Goal: Task Accomplishment & Management: Complete application form

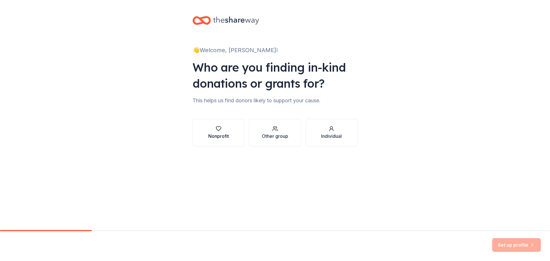
click at [226, 136] on div "Nonprofit" at bounding box center [218, 136] width 21 height 7
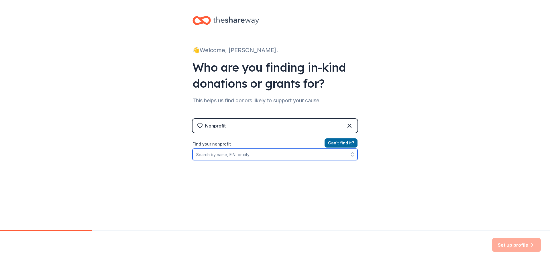
click at [226, 158] on input "Find your nonprofit" at bounding box center [274, 154] width 165 height 11
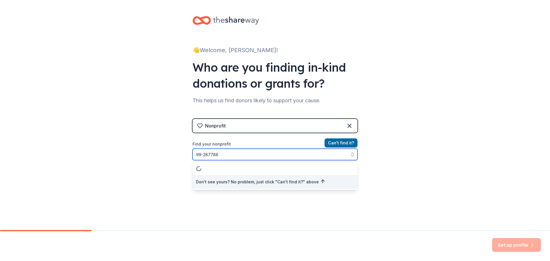
type input "[US_EMPLOYER_IDENTIFICATION_NUMBER]"
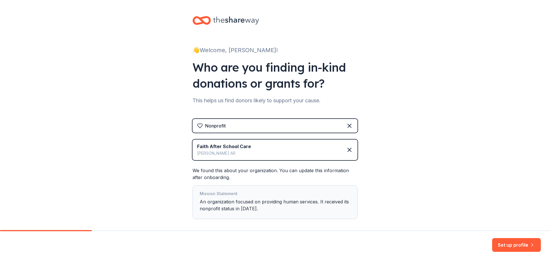
scroll to position [28, 0]
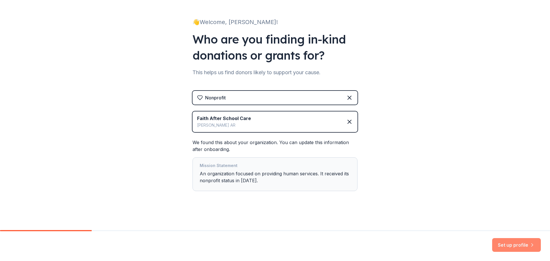
click at [522, 243] on button "Set up profile" at bounding box center [516, 245] width 49 height 14
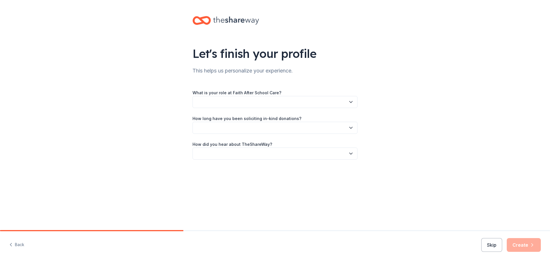
click at [281, 103] on button "button" at bounding box center [274, 102] width 165 height 12
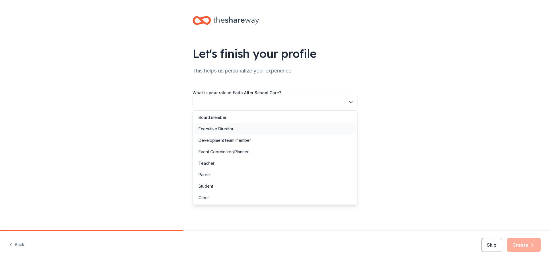
click at [210, 129] on div "Executive Director" at bounding box center [216, 128] width 35 height 7
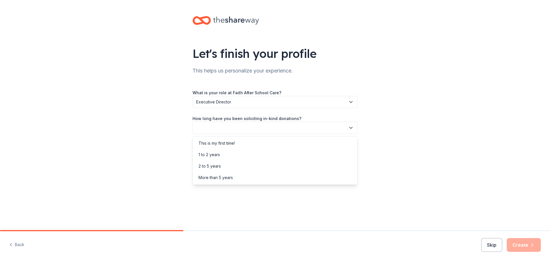
click at [210, 128] on button "button" at bounding box center [274, 128] width 165 height 12
click at [210, 140] on div "This is my first time!" at bounding box center [217, 143] width 36 height 7
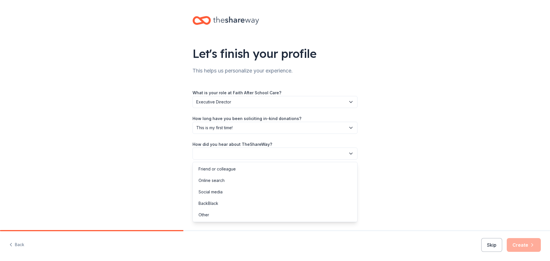
click at [210, 153] on button "button" at bounding box center [274, 154] width 165 height 12
click at [210, 170] on div "Friend or colleague" at bounding box center [217, 169] width 37 height 7
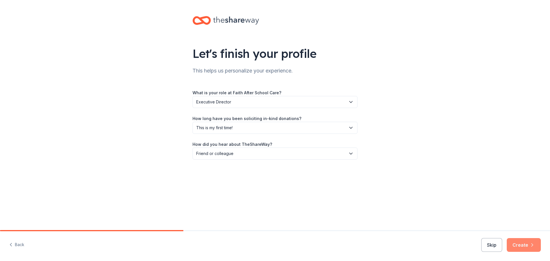
click at [520, 244] on button "Create" at bounding box center [524, 245] width 34 height 14
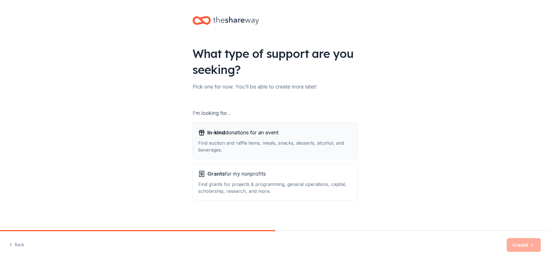
click at [218, 152] on div "Find auction and raffle items, meals, snacks, desserts, alcohol, and beverages." at bounding box center [275, 146] width 154 height 14
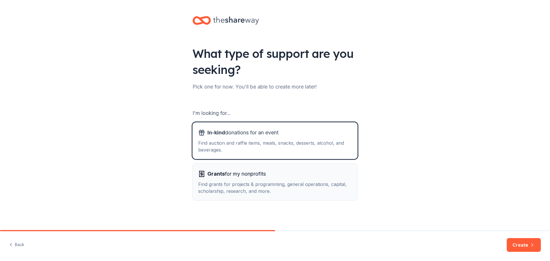
click at [218, 176] on span "Grants" at bounding box center [215, 174] width 17 height 6
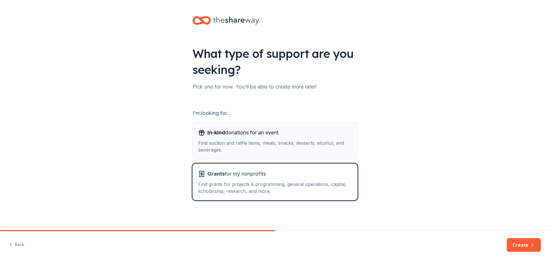
click at [294, 146] on div "Find auction and raffle items, meals, snacks, desserts, alcohol, and beverages." at bounding box center [275, 146] width 154 height 14
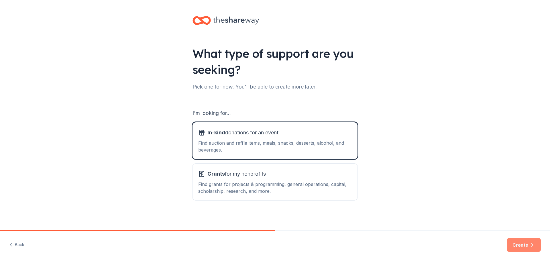
click at [524, 249] on button "Create" at bounding box center [524, 245] width 34 height 14
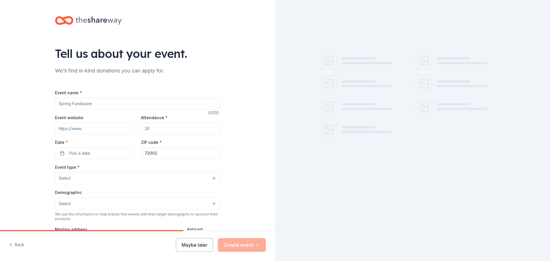
drag, startPoint x: 99, startPoint y: 103, endPoint x: 52, endPoint y: 103, distance: 47.5
click at [52, 103] on div "Tell us about your event. We'll find in-kind donations you can apply for. Event…" at bounding box center [137, 190] width 183 height 381
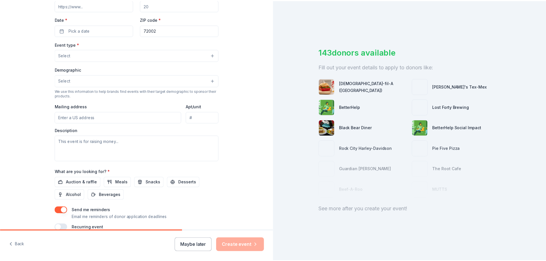
scroll to position [151, 0]
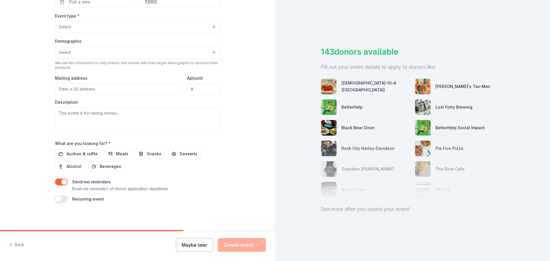
type input "Fall FUNdraiser"
click at [189, 244] on button "Maybe later" at bounding box center [194, 245] width 37 height 14
click at [204, 248] on button "Maybe later" at bounding box center [194, 245] width 37 height 14
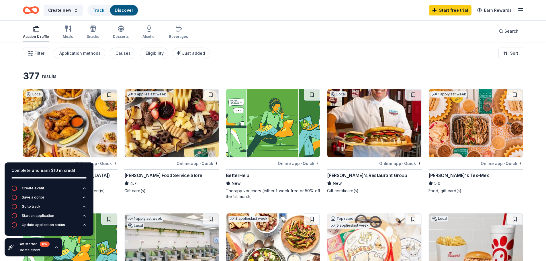
click at [36, 35] on div "Auction & raffle" at bounding box center [36, 36] width 26 height 5
click at [466, 144] on img at bounding box center [476, 123] width 94 height 68
click at [59, 13] on span "Create new" at bounding box center [59, 10] width 23 height 7
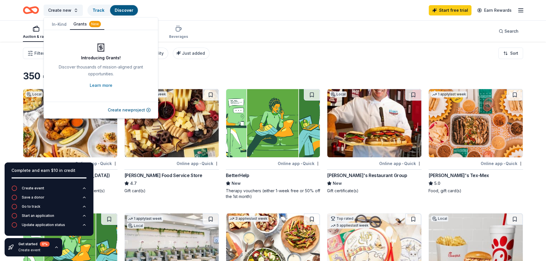
click at [57, 26] on button "In-Kind" at bounding box center [58, 24] width 21 height 10
click at [71, 11] on button "Create new" at bounding box center [63, 10] width 39 height 11
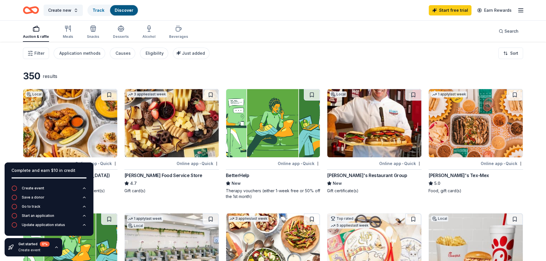
click at [520, 11] on icon "button" at bounding box center [520, 10] width 7 height 7
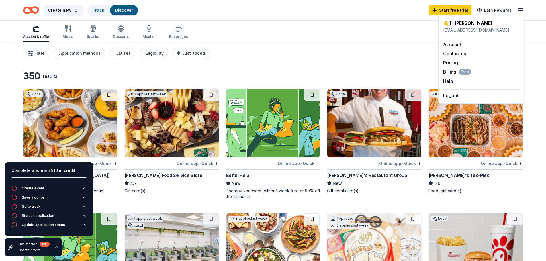
click at [285, 54] on div "Filter Application methods Causes Eligibility Just added Sort" at bounding box center [273, 53] width 546 height 23
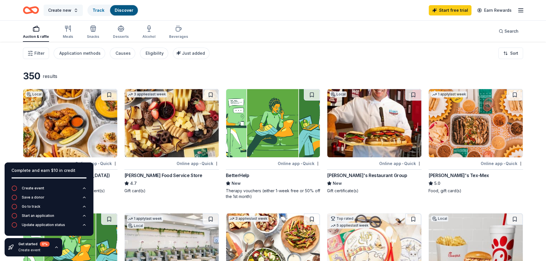
click at [66, 13] on span "Create new" at bounding box center [59, 10] width 23 height 7
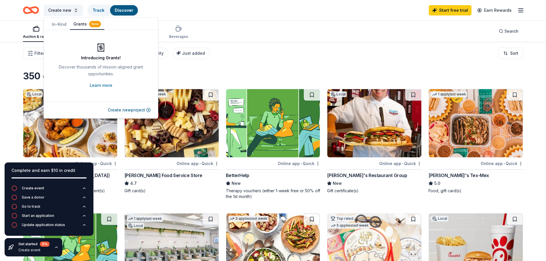
click at [64, 26] on button "In-Kind" at bounding box center [58, 24] width 21 height 10
click at [120, 112] on button "Create new event" at bounding box center [130, 110] width 40 height 7
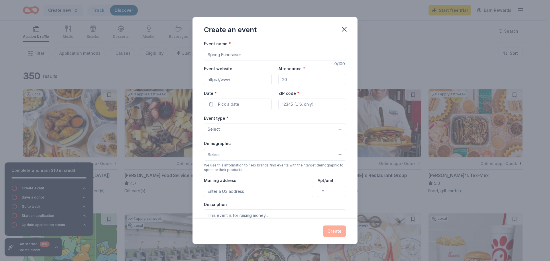
click at [227, 53] on input "Event name *" at bounding box center [275, 54] width 142 height 11
click at [247, 56] on input "Event name *" at bounding box center [275, 54] width 142 height 11
type input "Fall FUNdraiser"
type input "53"
type input "80"
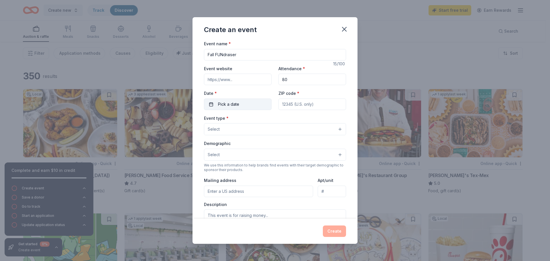
click at [239, 107] on button "Pick a date" at bounding box center [238, 104] width 68 height 11
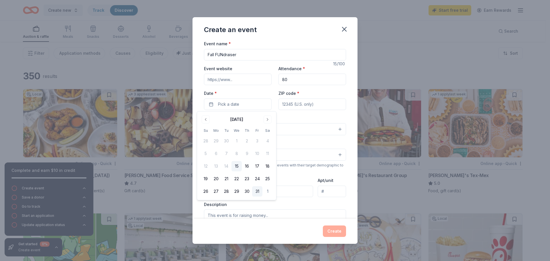
click at [255, 191] on button "31" at bounding box center [257, 191] width 10 height 10
click at [295, 103] on input "ZIP code *" at bounding box center [312, 104] width 68 height 11
type input "72002"
click at [253, 133] on button "Select" at bounding box center [275, 129] width 142 height 12
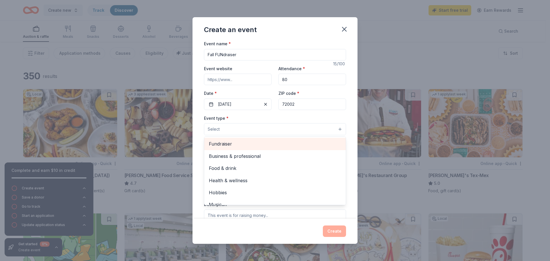
click at [250, 143] on span "Fundraiser" at bounding box center [275, 143] width 132 height 7
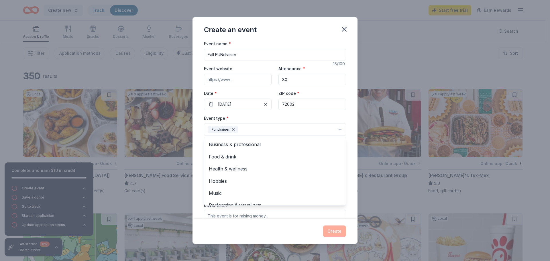
click at [193, 148] on div "Event name * Fall FUNdraiser 15 /100 Event website Attendance * 80 Date * 10/31…" at bounding box center [274, 129] width 165 height 178
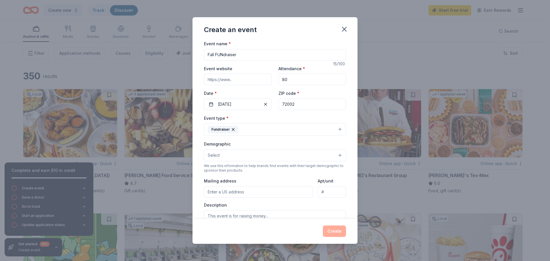
click at [229, 158] on button "Select" at bounding box center [275, 155] width 142 height 12
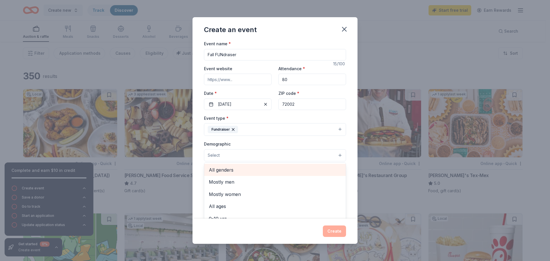
click at [233, 169] on span "All genders" at bounding box center [275, 169] width 132 height 7
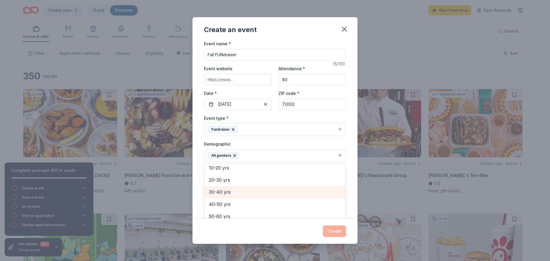
scroll to position [23, 0]
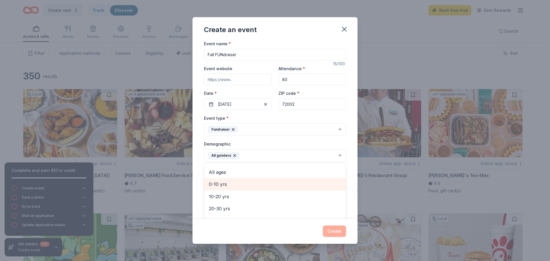
click at [231, 185] on span "0-10 yrs" at bounding box center [275, 183] width 132 height 7
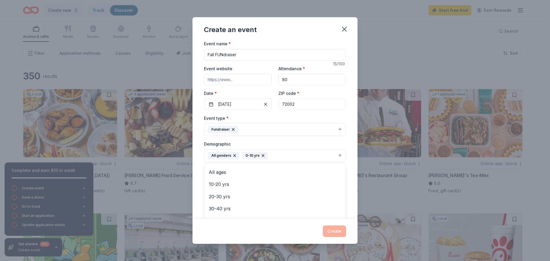
click at [194, 185] on div "Event name * Fall FUNdraiser 15 /100 Event website Attendance * 80 Date * 10/31…" at bounding box center [274, 129] width 165 height 178
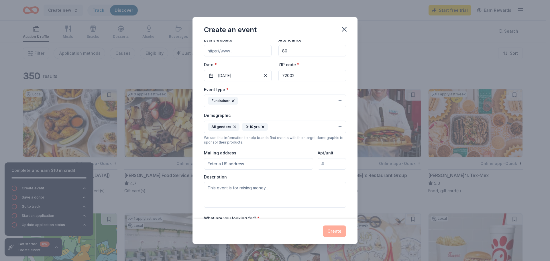
click at [278, 128] on button "All genders 0-10 yrs" at bounding box center [275, 127] width 142 height 13
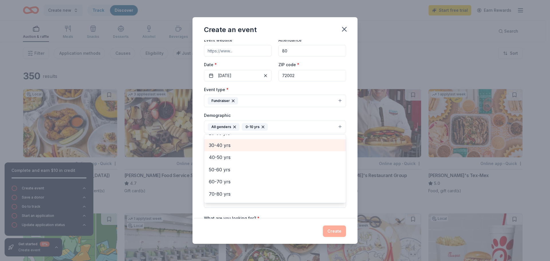
click at [244, 148] on span "30-40 yrs" at bounding box center [275, 145] width 132 height 7
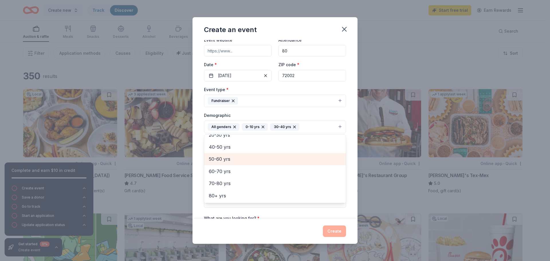
click at [243, 160] on span "50-60 yrs" at bounding box center [275, 158] width 132 height 7
click at [201, 166] on div "Event name * Fall FUNdraiser 15 /100 Event website Attendance * 80 Date * 10/31…" at bounding box center [274, 129] width 165 height 178
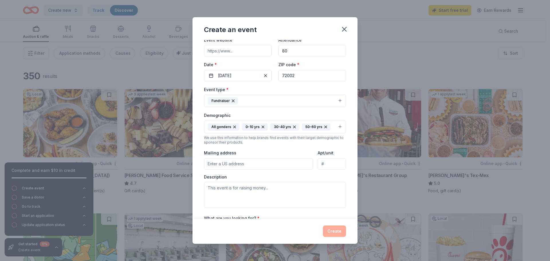
click at [232, 166] on input "Mailing address" at bounding box center [258, 163] width 109 height 11
click at [264, 164] on input "20020 S Alexander AR" at bounding box center [258, 163] width 109 height 11
type input "20020 South Alexander Road, Alexander, AR, 72002"
click at [229, 192] on textarea at bounding box center [275, 195] width 142 height 26
type textarea "W"
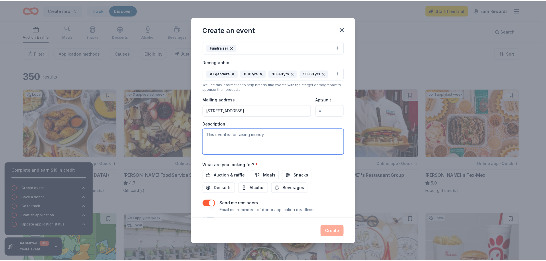
scroll to position [97, 0]
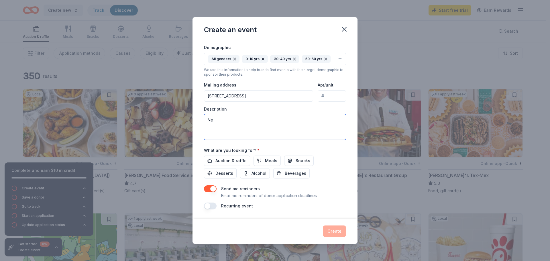
type textarea "N"
type textarea "Playground equipment!"
click at [241, 163] on span "Auction & raffle" at bounding box center [230, 160] width 31 height 7
click at [339, 234] on button "Create" at bounding box center [334, 230] width 23 height 11
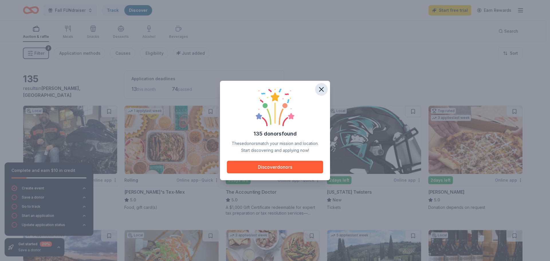
click at [320, 90] on icon "button" at bounding box center [321, 89] width 8 height 8
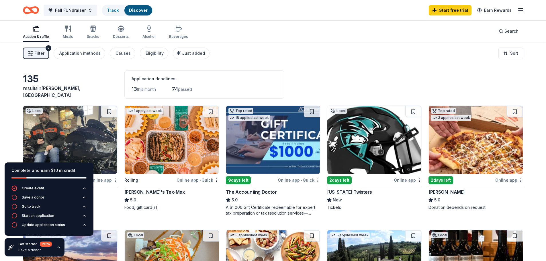
click at [489, 142] on img at bounding box center [476, 140] width 94 height 68
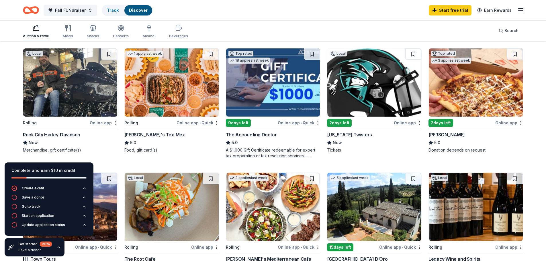
click at [369, 90] on img at bounding box center [374, 82] width 94 height 68
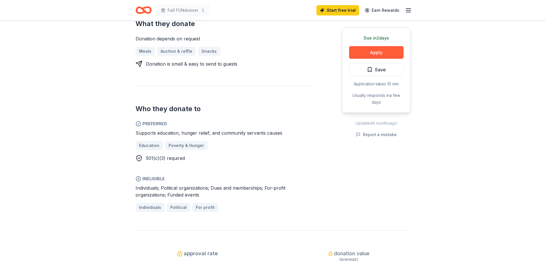
scroll to position [258, 0]
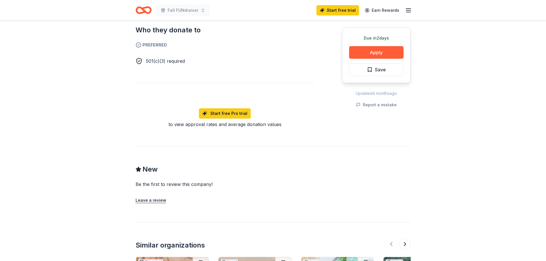
scroll to position [458, 0]
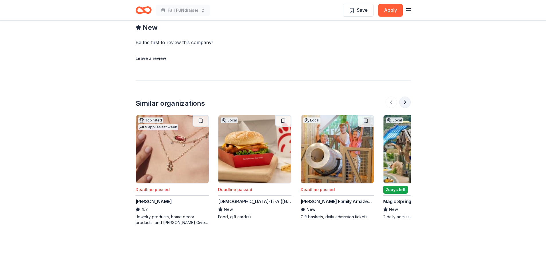
click at [406, 104] on button at bounding box center [404, 102] width 11 height 11
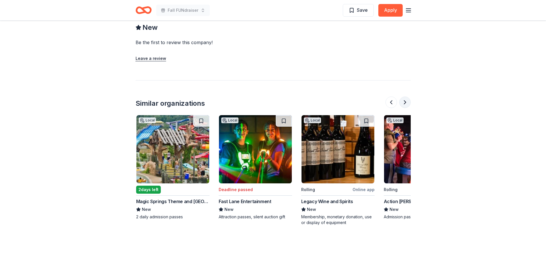
scroll to position [0, 247]
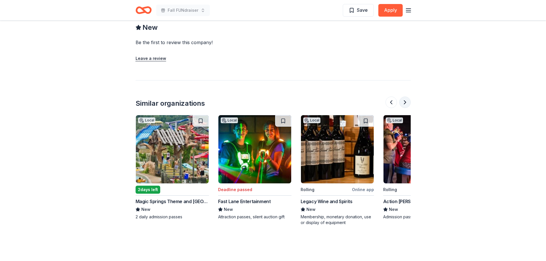
click at [401, 101] on button at bounding box center [404, 102] width 11 height 11
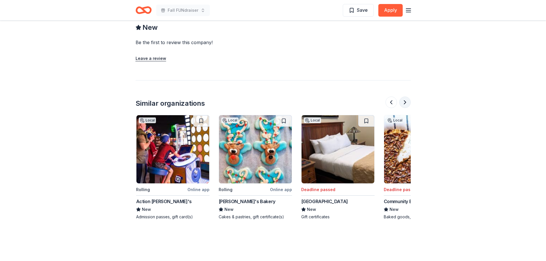
scroll to position [0, 495]
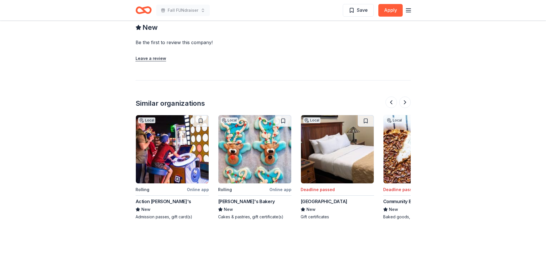
click at [184, 161] on img at bounding box center [172, 149] width 73 height 68
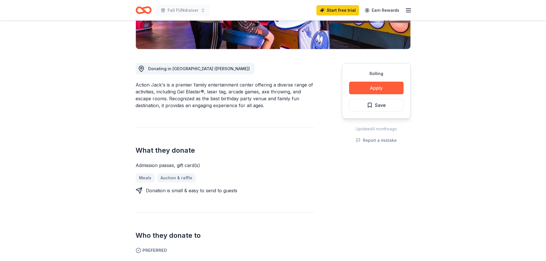
scroll to position [115, 0]
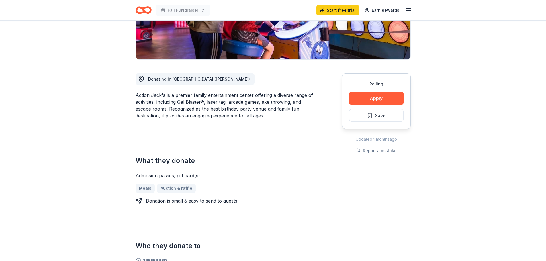
drag, startPoint x: 136, startPoint y: 94, endPoint x: 245, endPoint y: 120, distance: 112.2
click at [237, 117] on div "Action Jack's is a premier family entertainment center offering a diverse range…" at bounding box center [224, 105] width 179 height 27
drag, startPoint x: 271, startPoint y: 121, endPoint x: 158, endPoint y: 103, distance: 113.6
click at [164, 106] on div "Donating in [GEOGRAPHIC_DATA] ([PERSON_NAME]) Action [PERSON_NAME]'s is a premi…" at bounding box center [224, 202] width 179 height 284
click at [156, 103] on div "Action Jack's is a premier family entertainment center offering a diverse range…" at bounding box center [224, 105] width 179 height 27
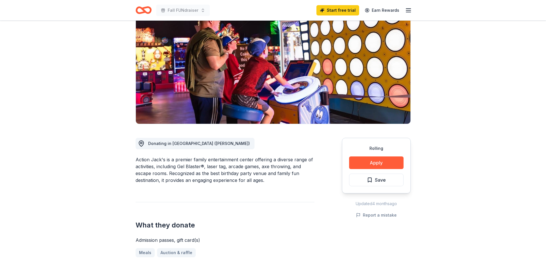
scroll to position [57, 0]
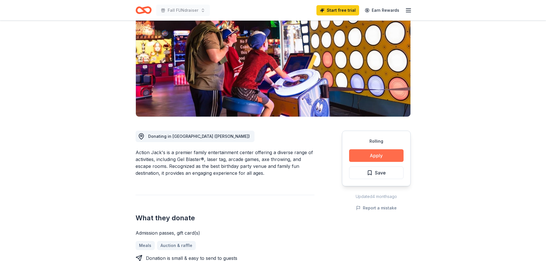
click at [366, 157] on button "Apply" at bounding box center [376, 155] width 54 height 13
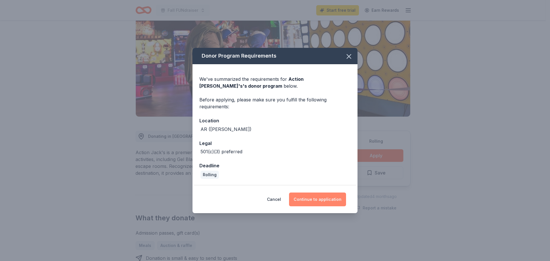
click at [318, 203] on button "Continue to application" at bounding box center [317, 199] width 57 height 14
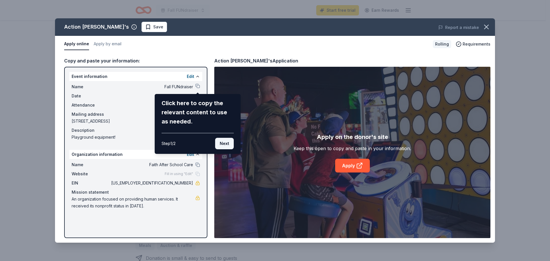
click at [222, 143] on button "Next" at bounding box center [224, 143] width 19 height 11
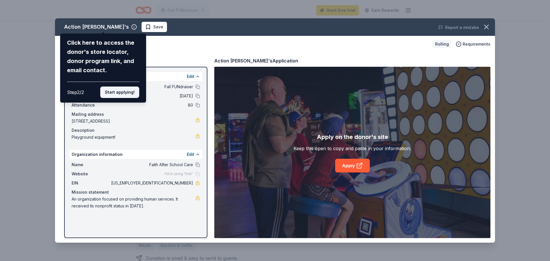
click at [115, 94] on button "Start applying!" at bounding box center [119, 92] width 39 height 11
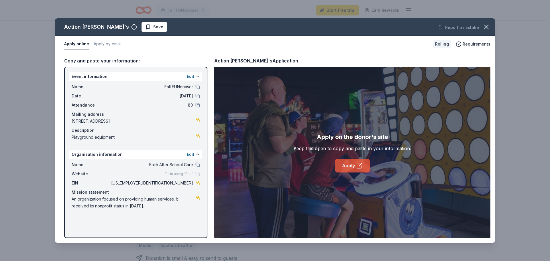
click at [347, 169] on link "Apply" at bounding box center [352, 166] width 35 height 14
click at [347, 165] on link "Apply" at bounding box center [352, 166] width 35 height 14
click at [483, 25] on icon "button" at bounding box center [486, 27] width 8 height 8
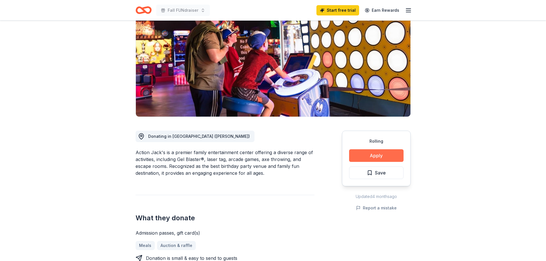
click at [374, 157] on button "Apply" at bounding box center [376, 155] width 54 height 13
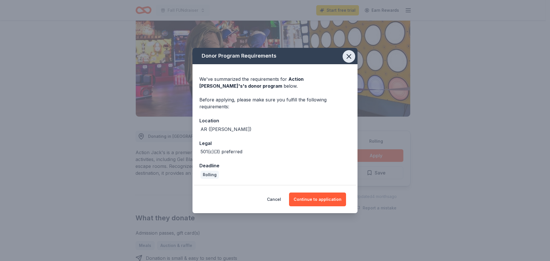
click at [350, 56] on icon "button" at bounding box center [349, 56] width 8 height 8
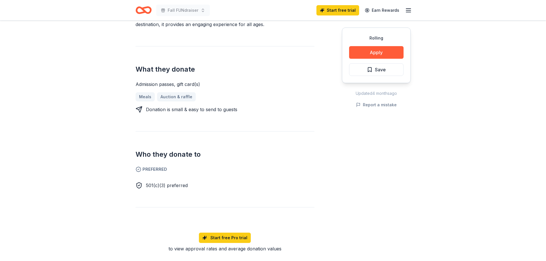
scroll to position [229, 0]
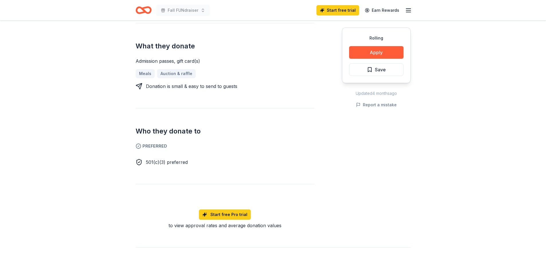
drag, startPoint x: 151, startPoint y: 158, endPoint x: 199, endPoint y: 162, distance: 48.3
click at [199, 162] on div "501(c)(3) preferred" at bounding box center [224, 159] width 179 height 11
click at [202, 162] on div "501(c)(3) preferred" at bounding box center [224, 162] width 179 height 7
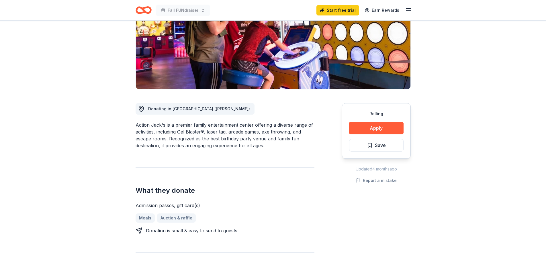
scroll to position [0, 0]
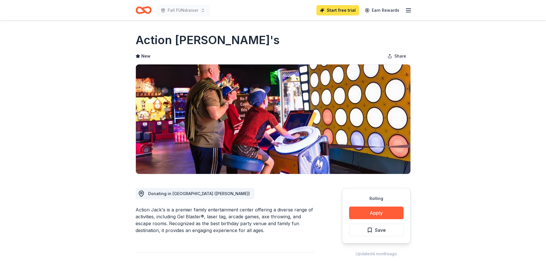
click at [341, 13] on link "Start free trial" at bounding box center [337, 10] width 43 height 10
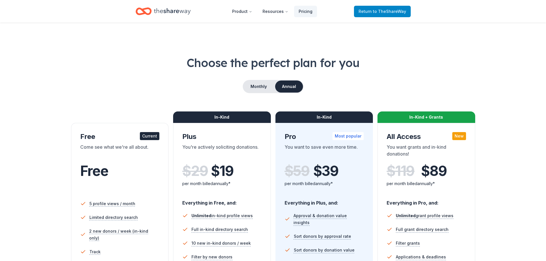
click at [381, 12] on span "to TheShareWay" at bounding box center [389, 11] width 33 height 5
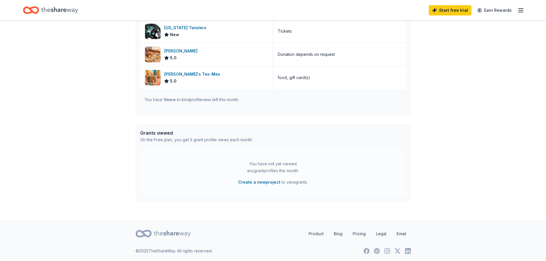
scroll to position [201, 0]
